Goal: Task Accomplishment & Management: Manage account settings

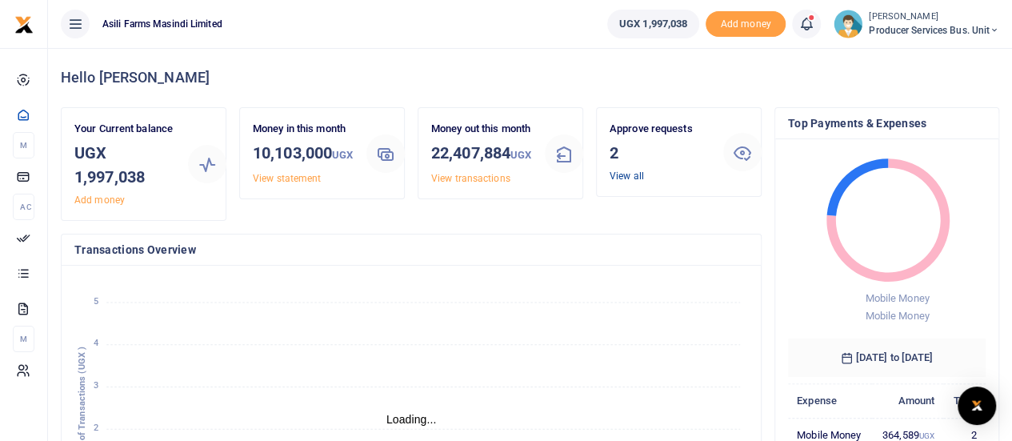
scroll to position [13, 13]
click at [619, 175] on link "View all" at bounding box center [627, 175] width 34 height 11
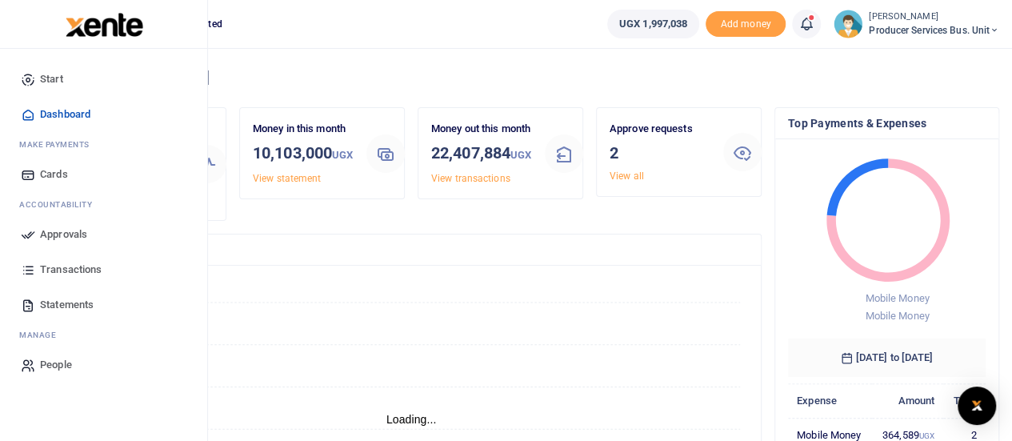
click at [58, 266] on span "Transactions" at bounding box center [71, 270] width 62 height 16
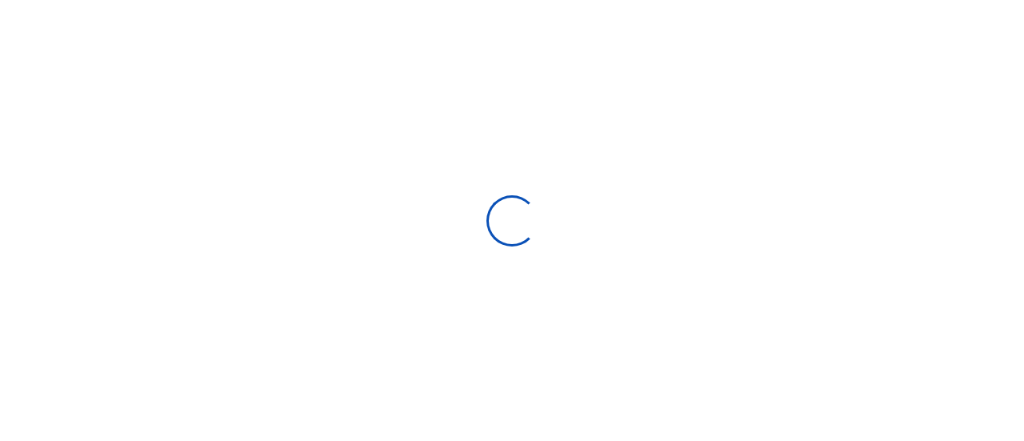
select select
type input "[DATE] - [DATE]"
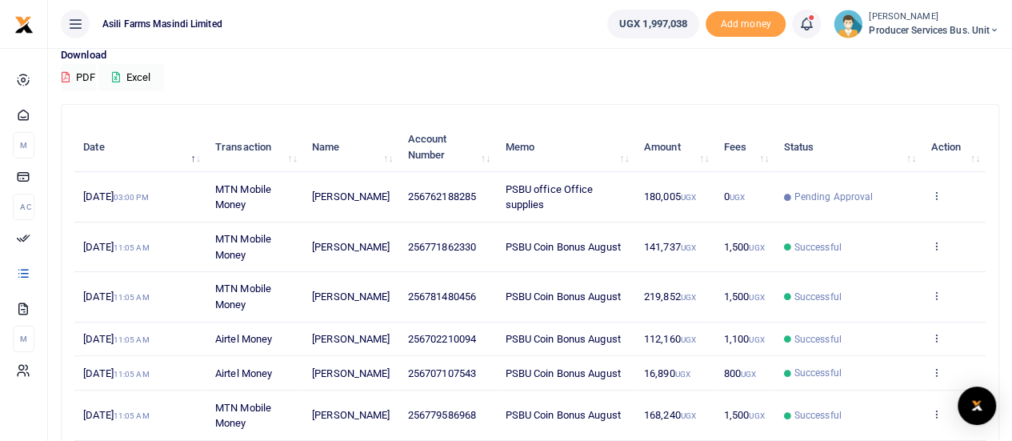
scroll to position [160, 0]
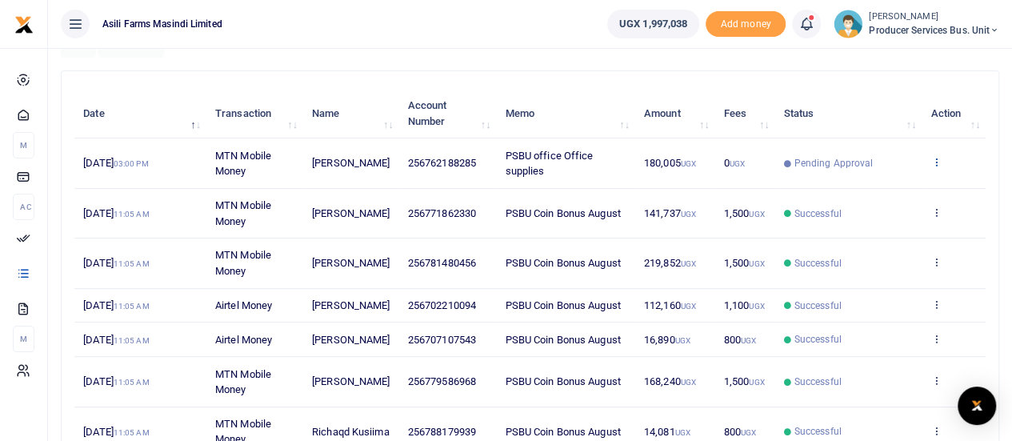
click at [937, 163] on icon at bounding box center [935, 161] width 10 height 11
click at [874, 187] on link "View details" at bounding box center [877, 189] width 126 height 22
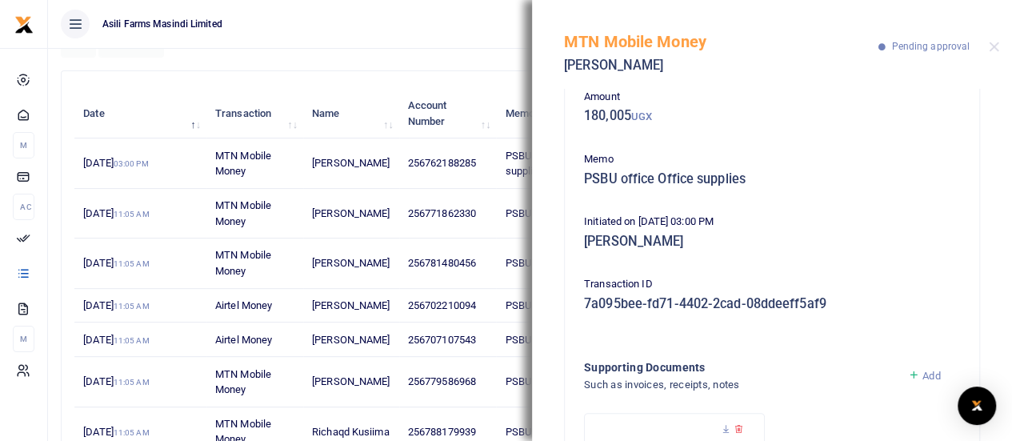
scroll to position [234, 0]
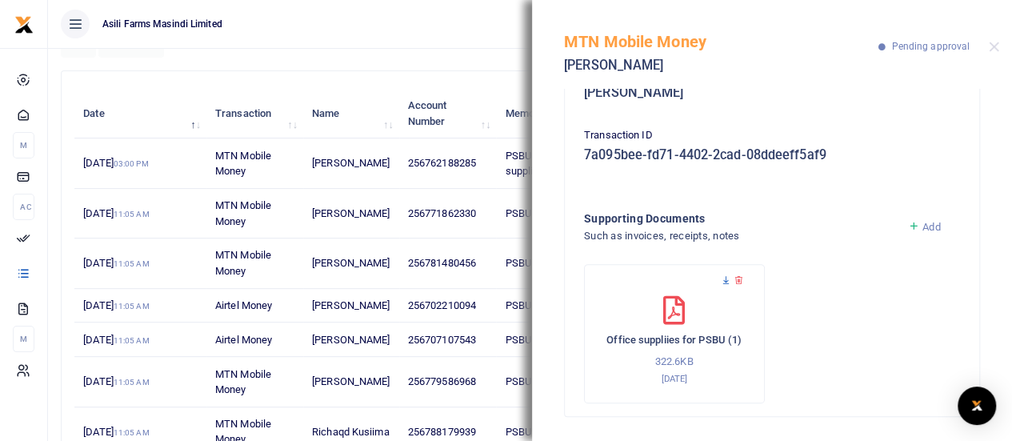
click at [725, 278] on icon at bounding box center [726, 280] width 10 height 10
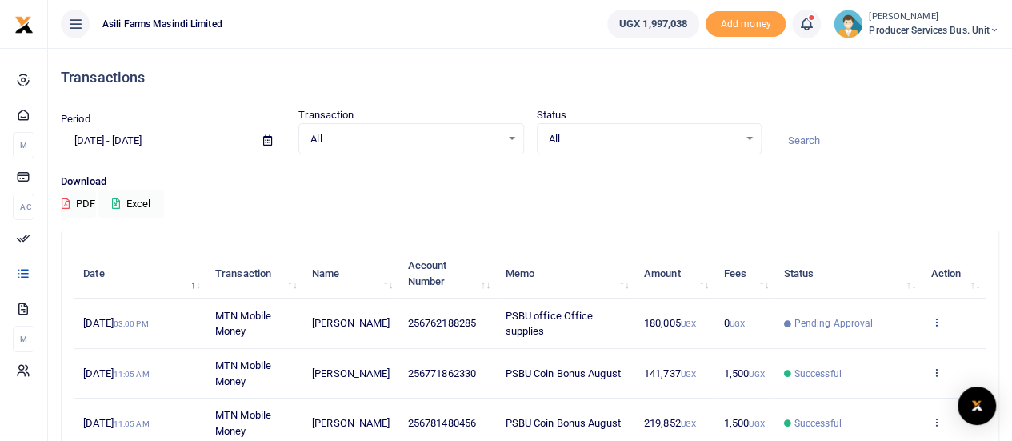
click at [939, 323] on icon at bounding box center [935, 321] width 10 height 11
click at [848, 344] on link "View details" at bounding box center [877, 349] width 126 height 22
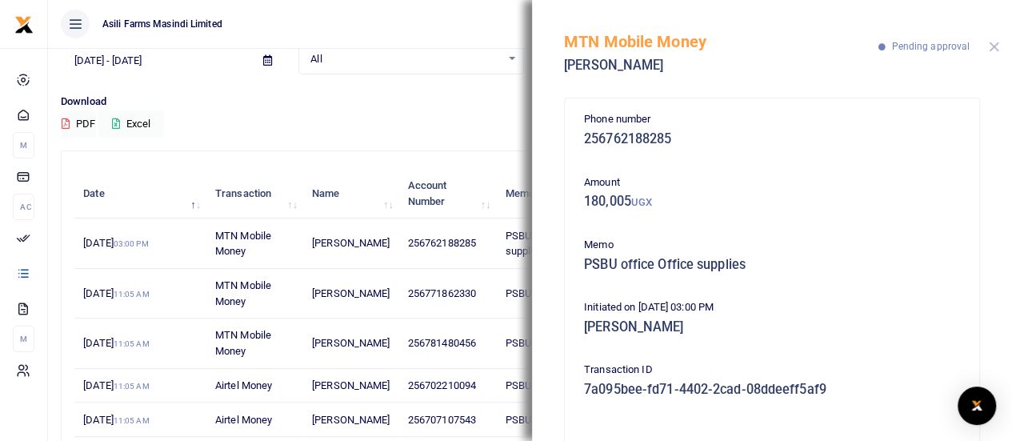
click at [996, 46] on button "Close" at bounding box center [994, 47] width 10 height 10
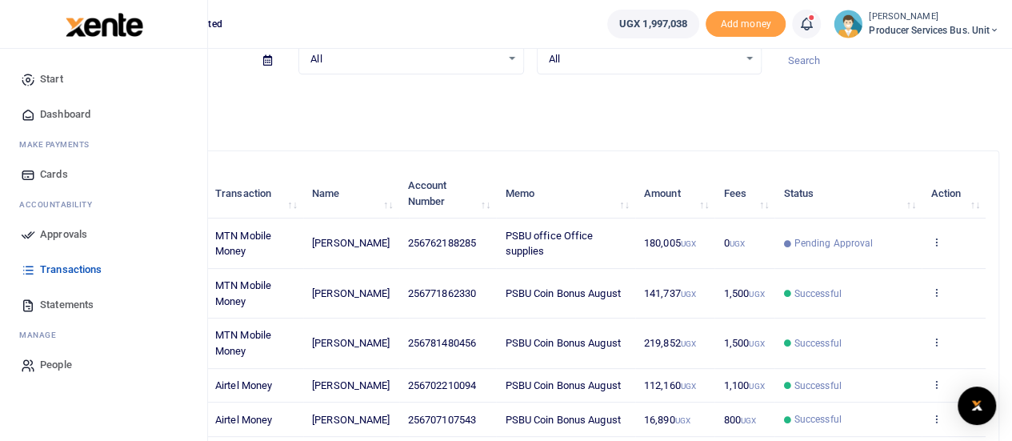
click at [54, 226] on span "Approvals" at bounding box center [63, 234] width 47 height 16
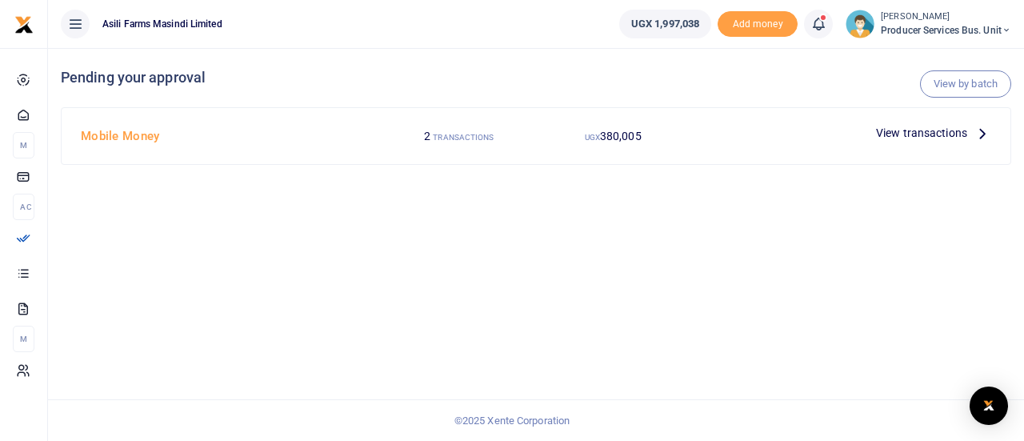
click at [928, 137] on span "View transactions" at bounding box center [921, 133] width 91 height 18
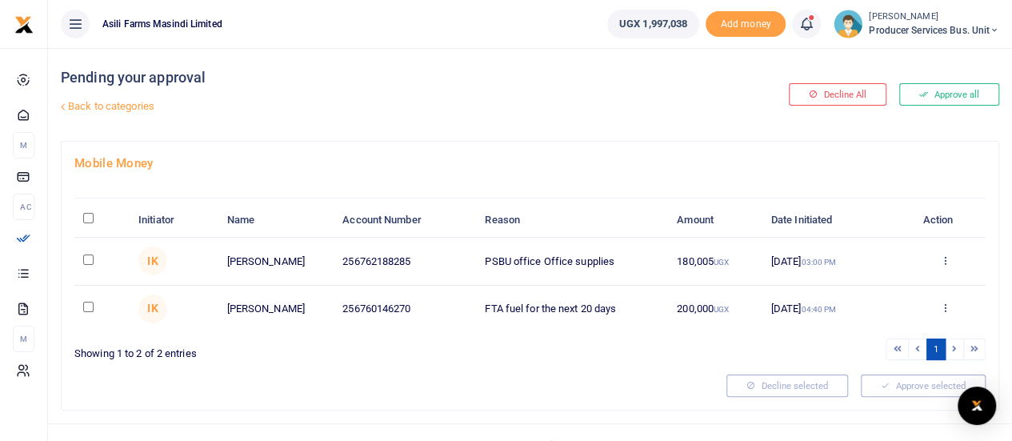
click at [84, 256] on input "checkbox" at bounding box center [88, 259] width 10 height 10
checkbox input "true"
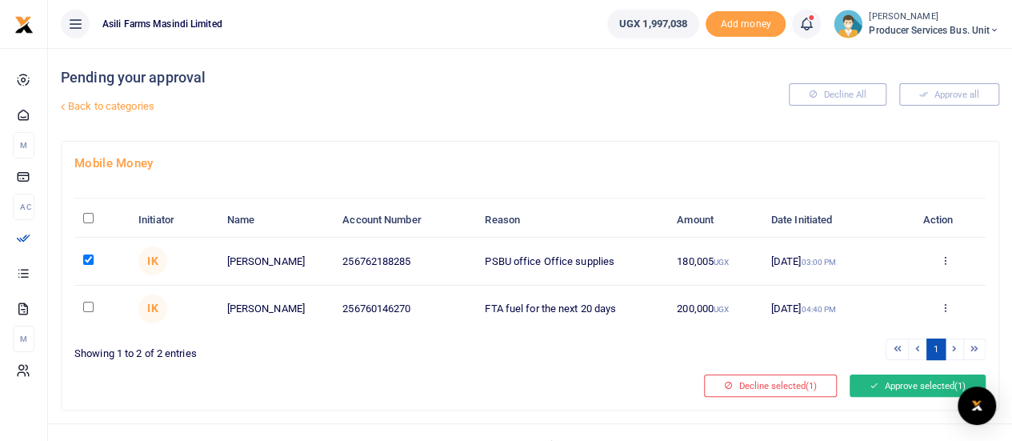
click at [880, 382] on button "Approve selected (1)" at bounding box center [918, 385] width 136 height 22
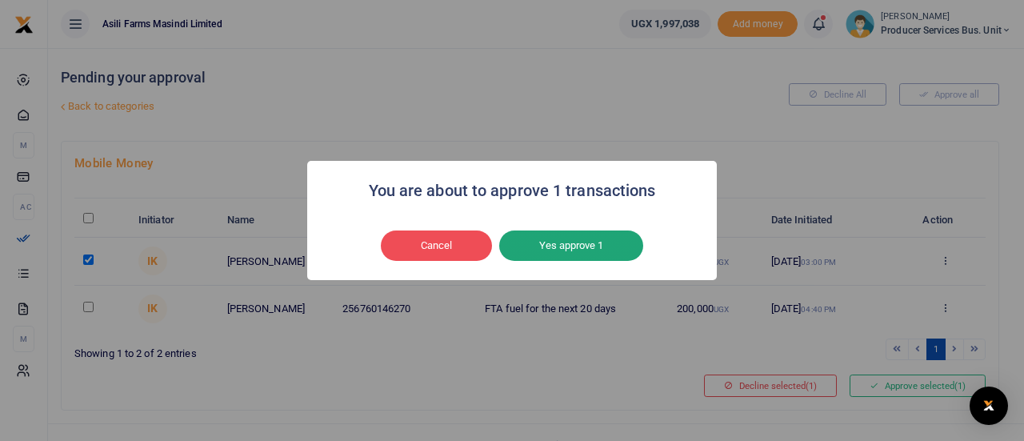
click at [554, 244] on button "Yes approve 1" at bounding box center [571, 245] width 144 height 30
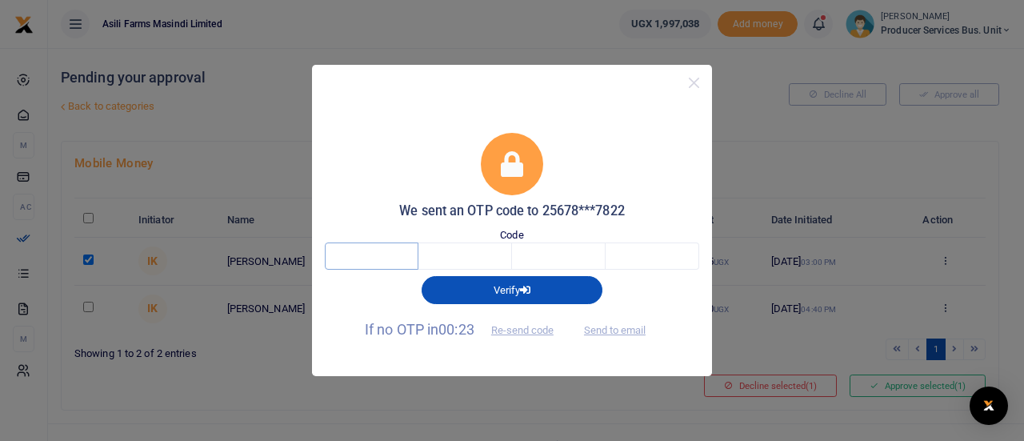
click at [402, 257] on input "text" at bounding box center [372, 255] width 94 height 27
type input "8"
type input "9"
type input "5"
type input "2"
